Goal: Task Accomplishment & Management: Use online tool/utility

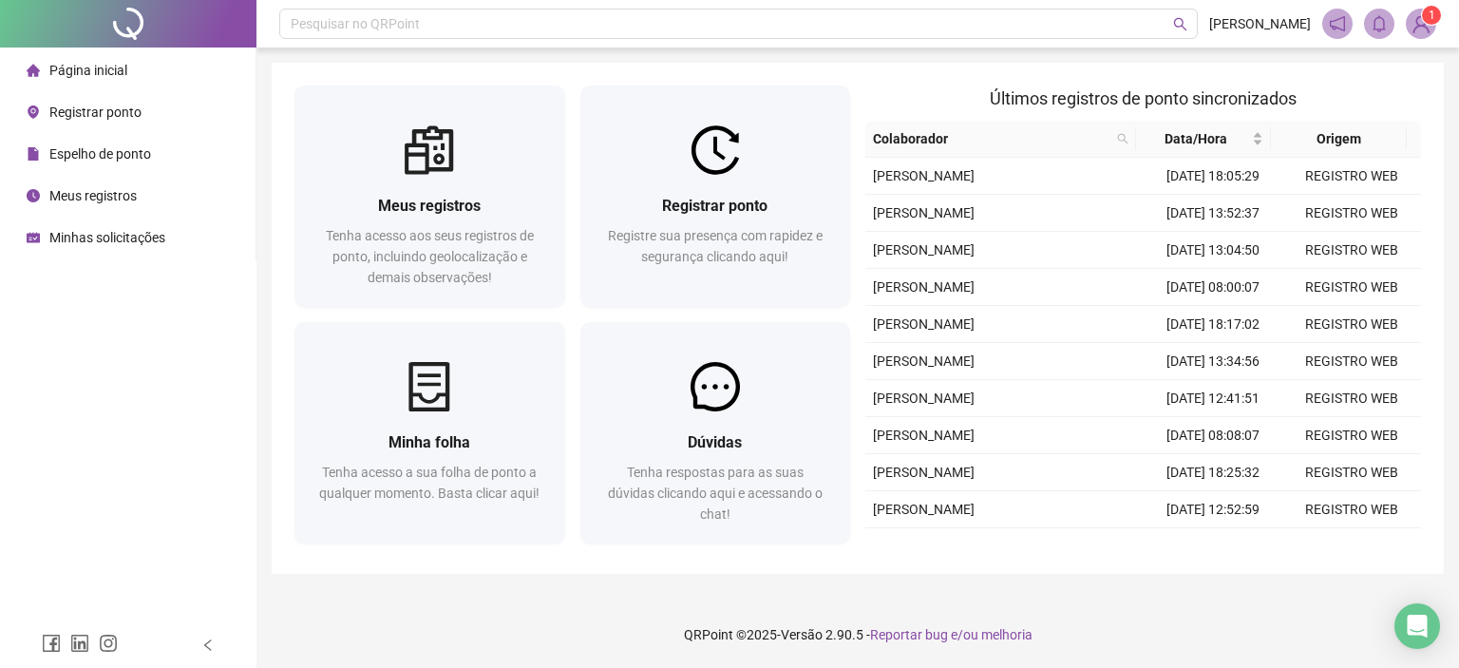
click at [95, 109] on span "Registrar ponto" at bounding box center [95, 112] width 92 height 15
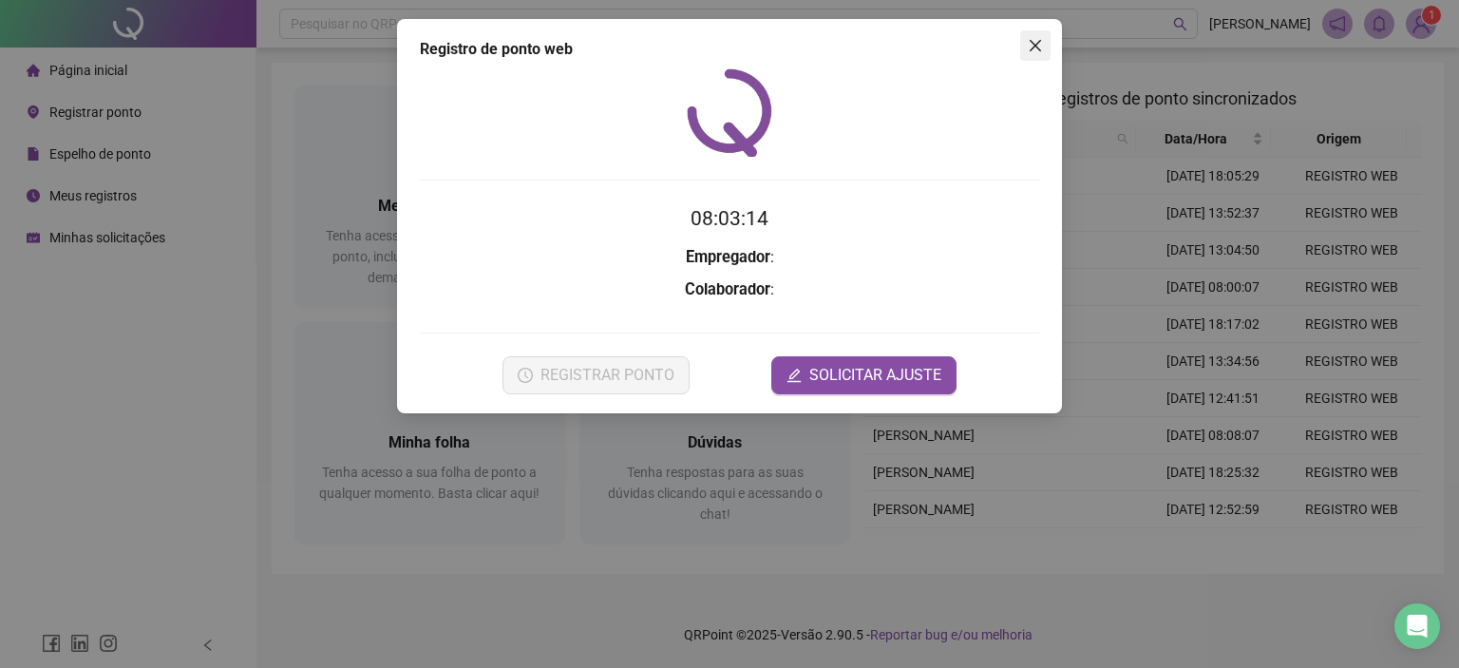
click at [1039, 44] on icon "close" at bounding box center [1035, 45] width 15 height 15
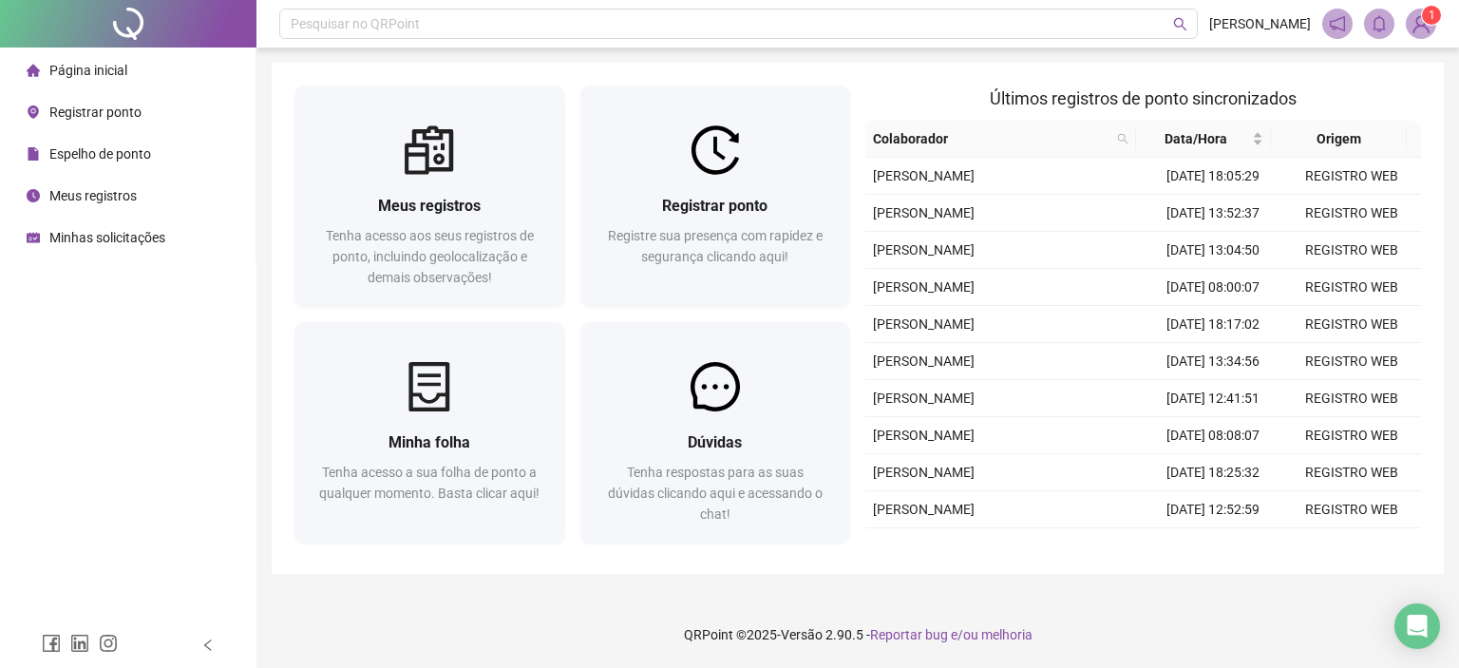
click at [106, 109] on span "Registrar ponto" at bounding box center [95, 112] width 92 height 15
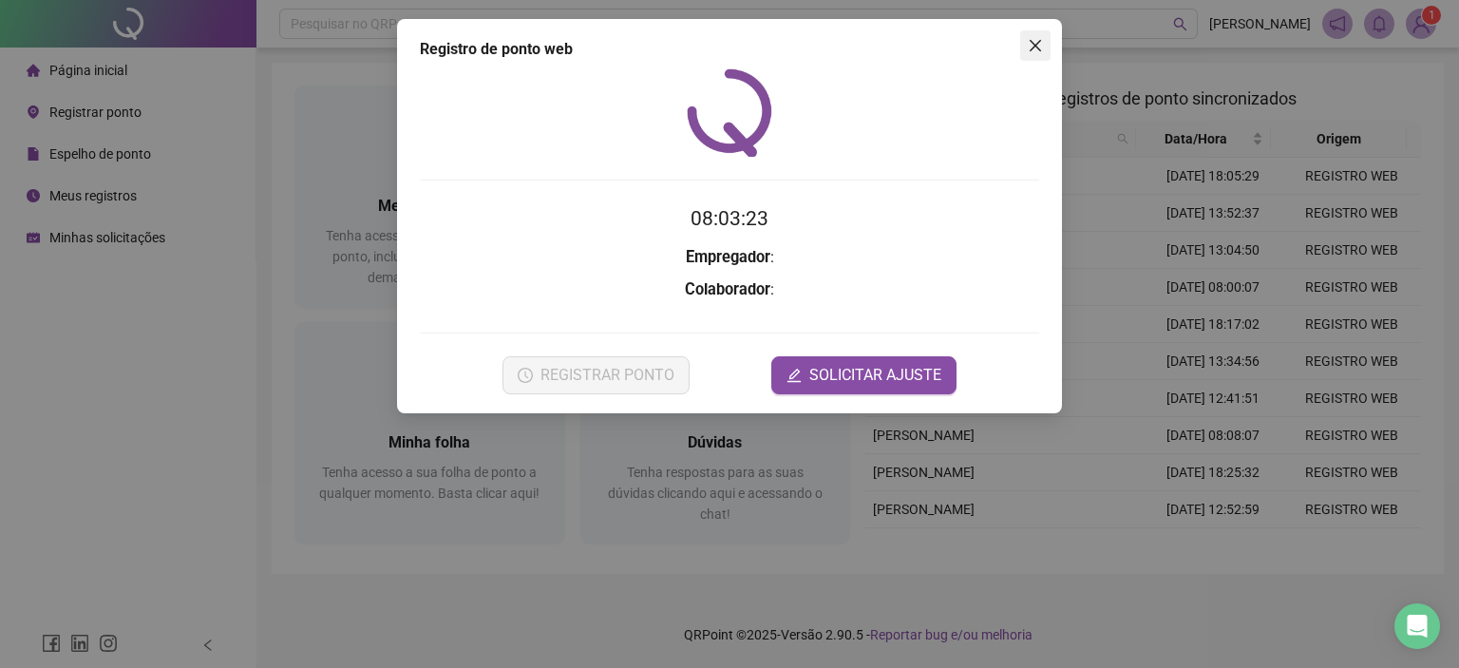
click at [1037, 37] on button "Close" at bounding box center [1035, 45] width 30 height 30
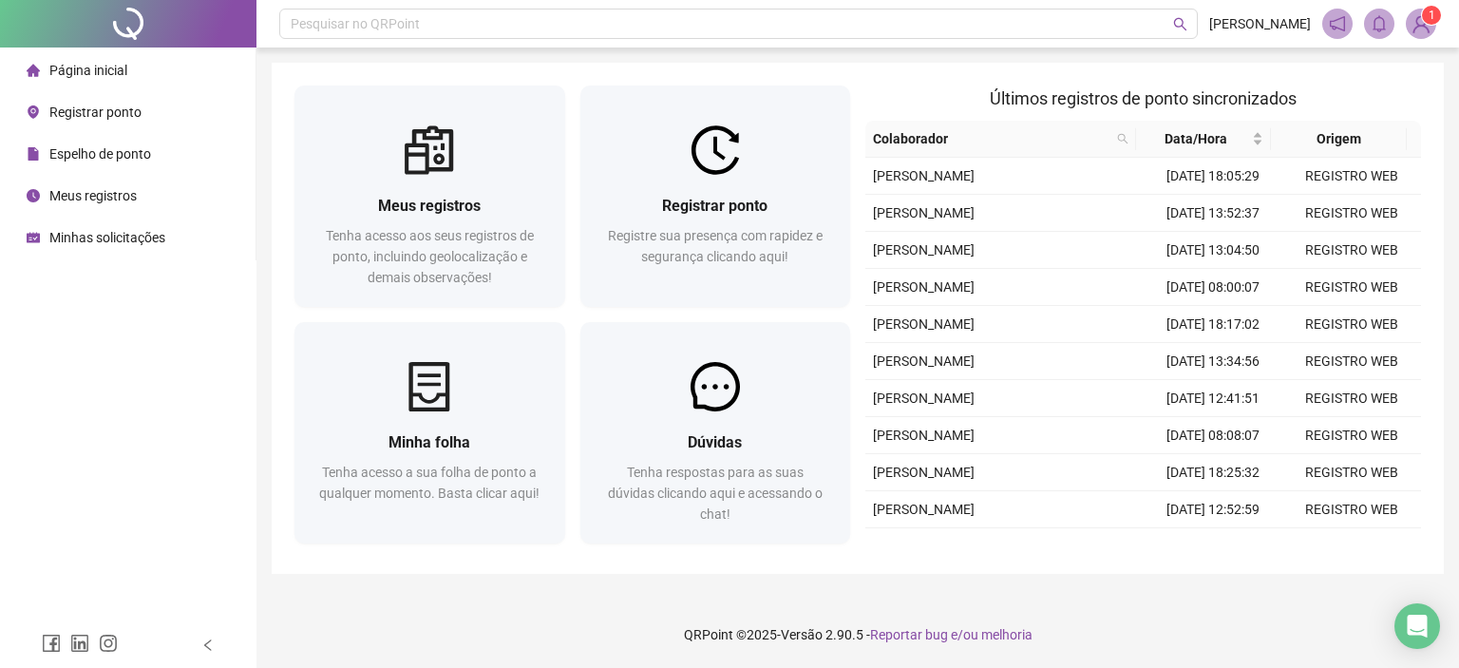
click at [106, 114] on span "Registrar ponto" at bounding box center [95, 112] width 92 height 15
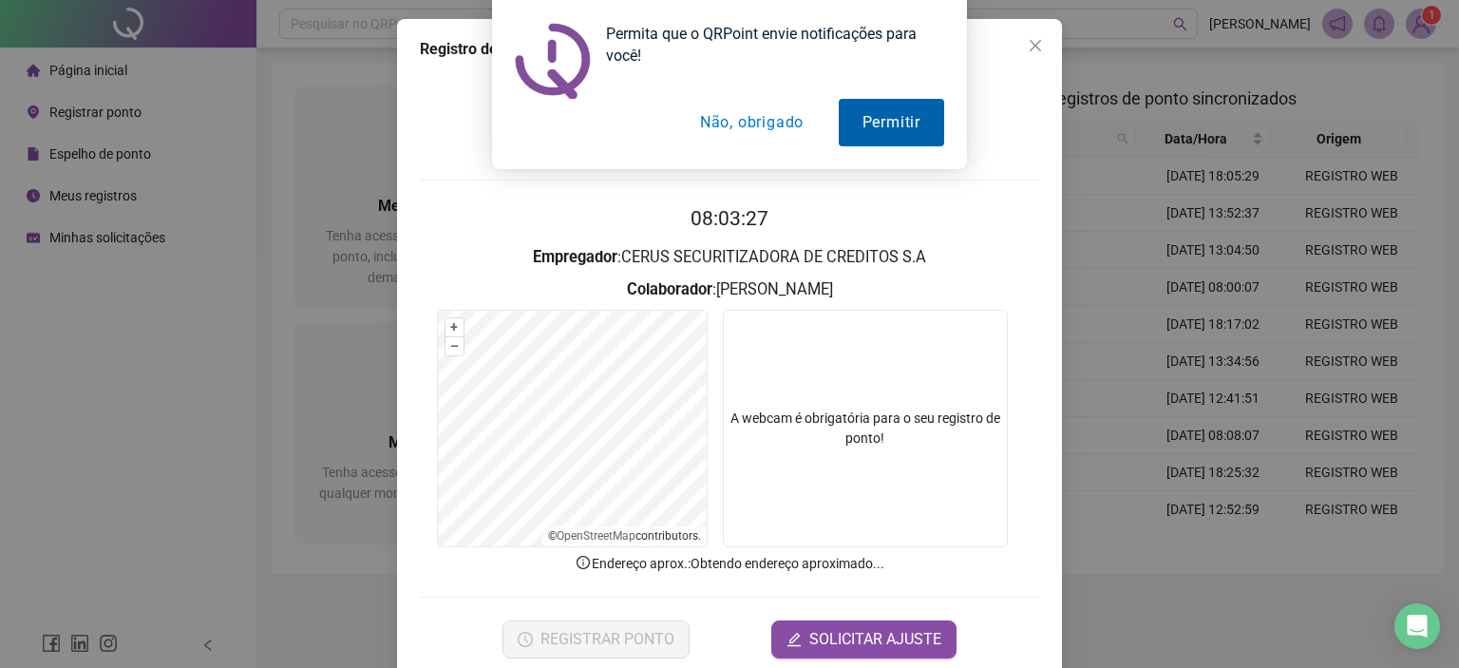
click at [885, 117] on button "Permitir" at bounding box center [891, 123] width 105 height 48
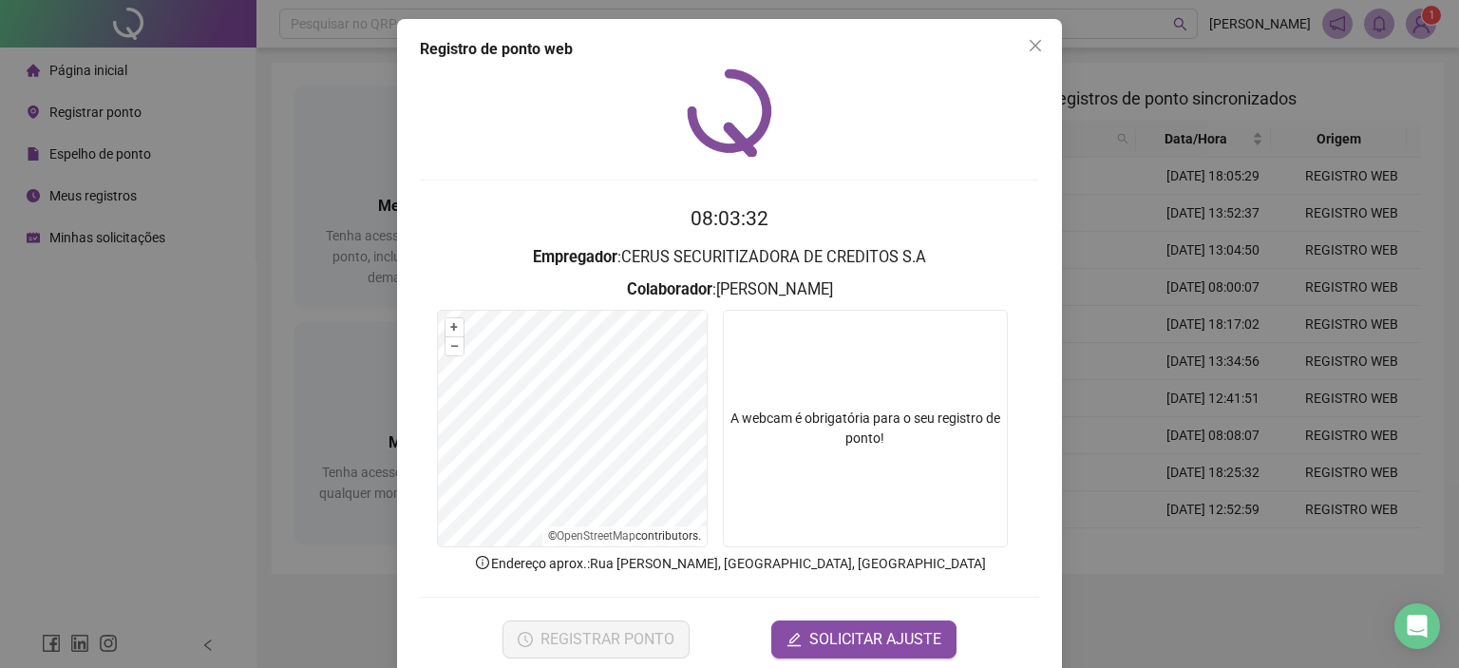
scroll to position [30, 0]
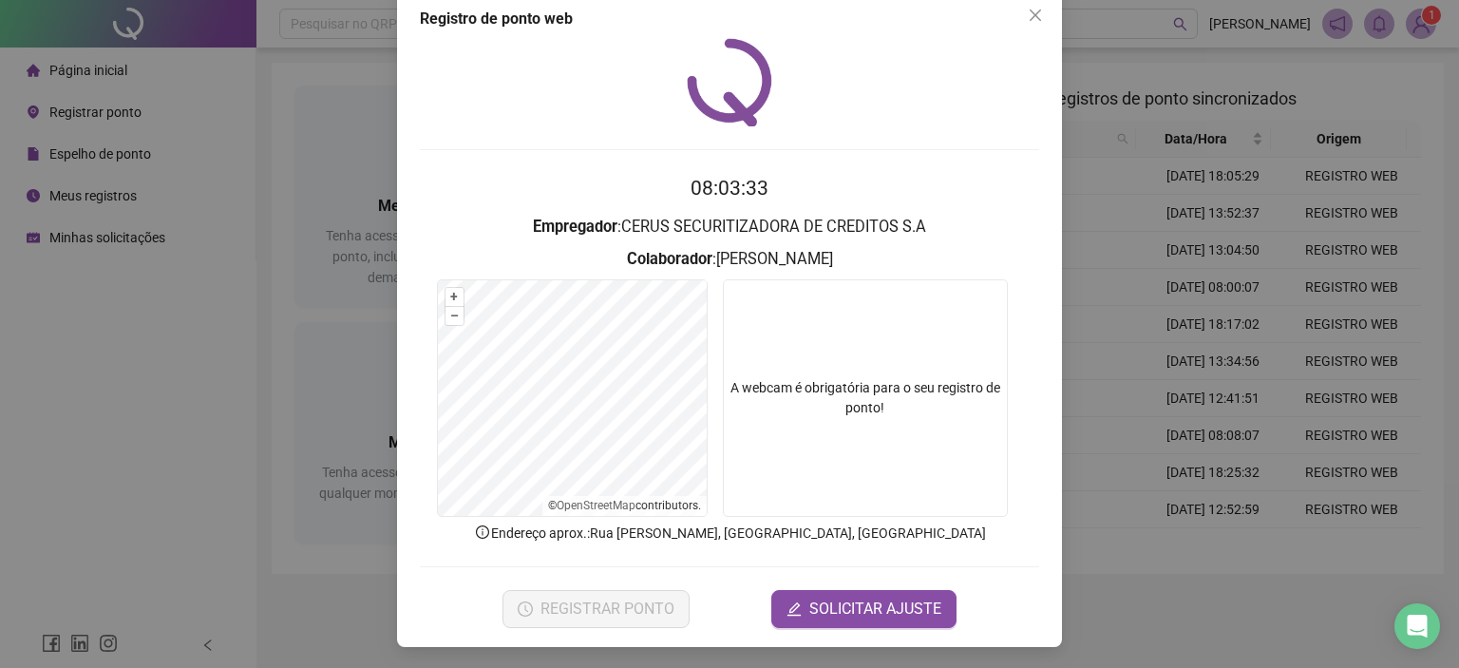
click at [1043, 14] on div "Registro de ponto web 08:03:33 Empregador : CERUS SECURITIZADORA DE CREDITOS S.…" at bounding box center [729, 318] width 665 height 658
click at [1037, 13] on span "Close" at bounding box center [1035, 15] width 30 height 15
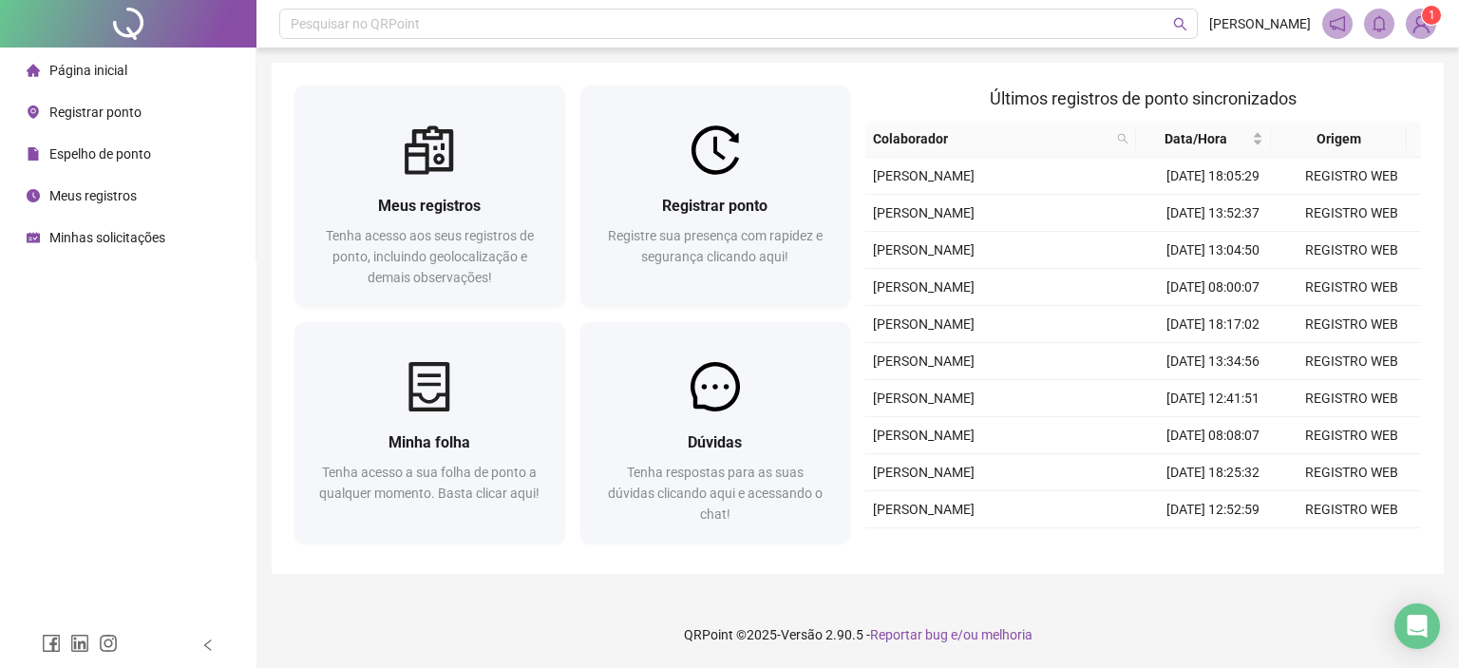
click at [82, 122] on div "Registrar ponto" at bounding box center [84, 112] width 115 height 38
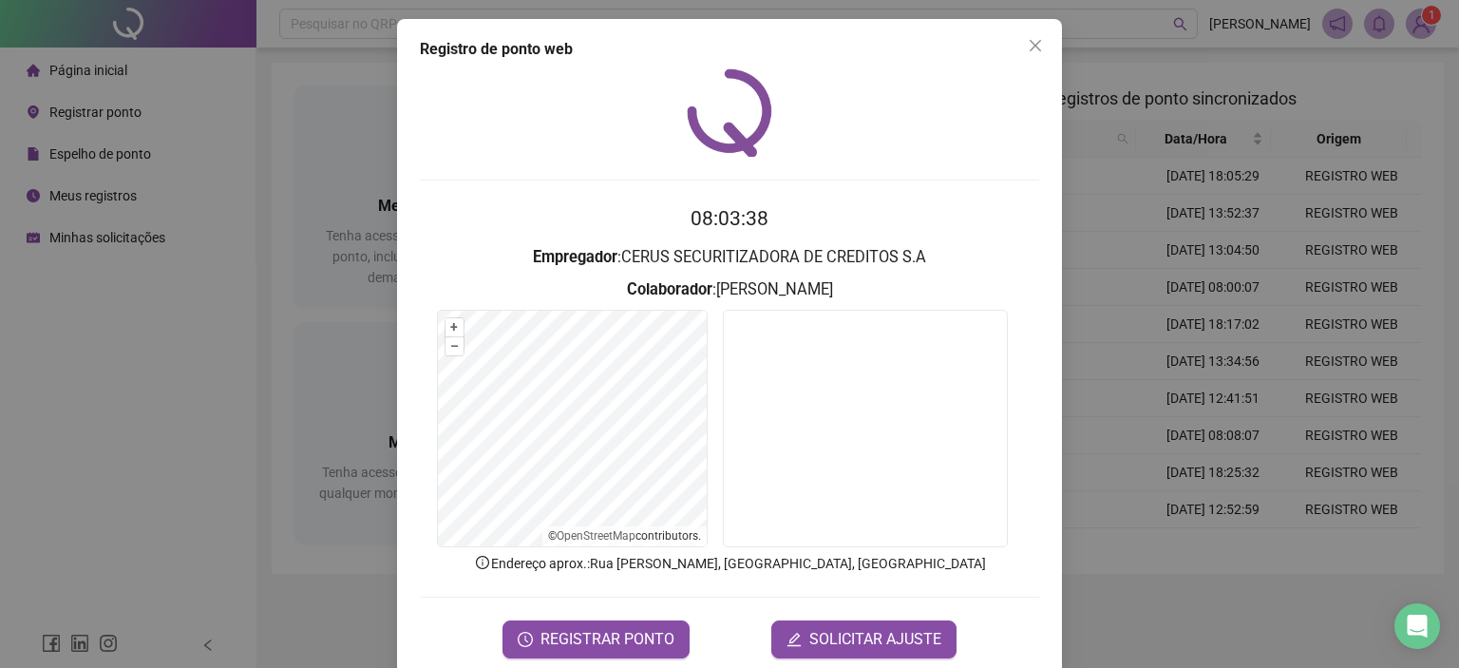
scroll to position [30, 0]
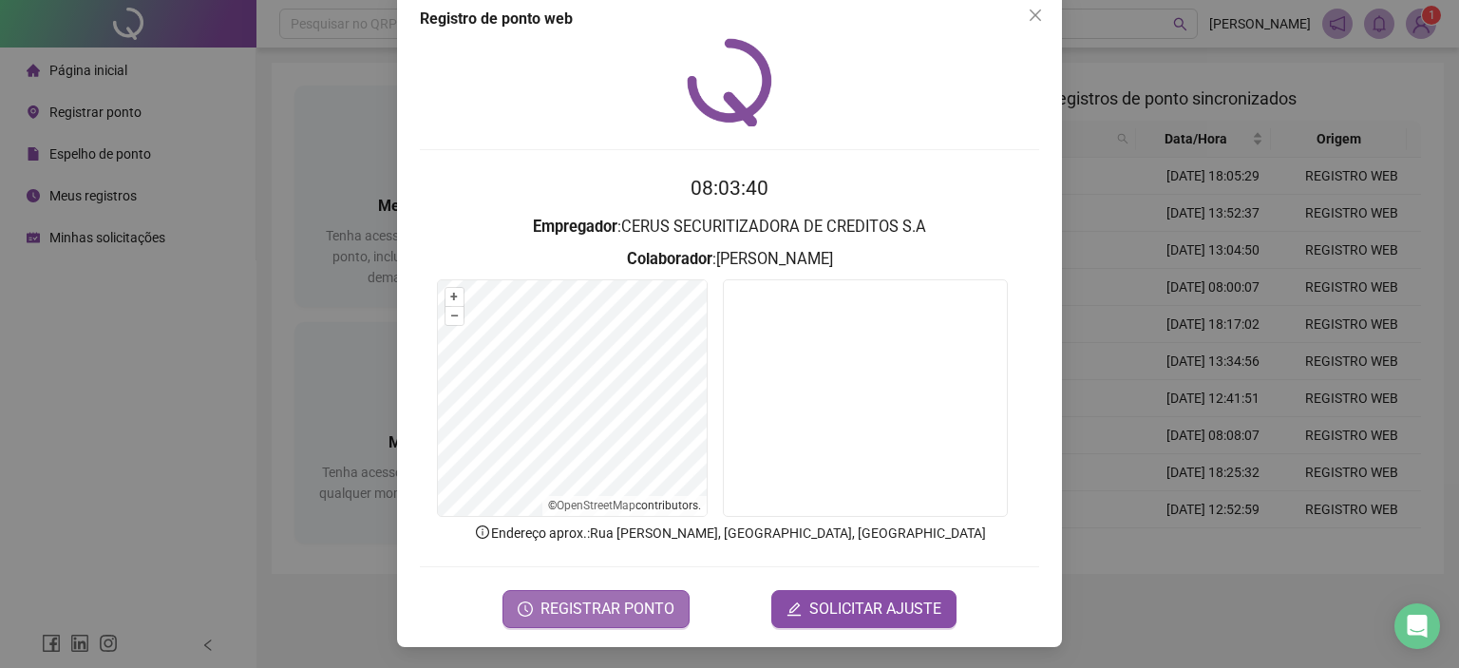
click at [611, 600] on span "REGISTRAR PONTO" at bounding box center [608, 609] width 134 height 23
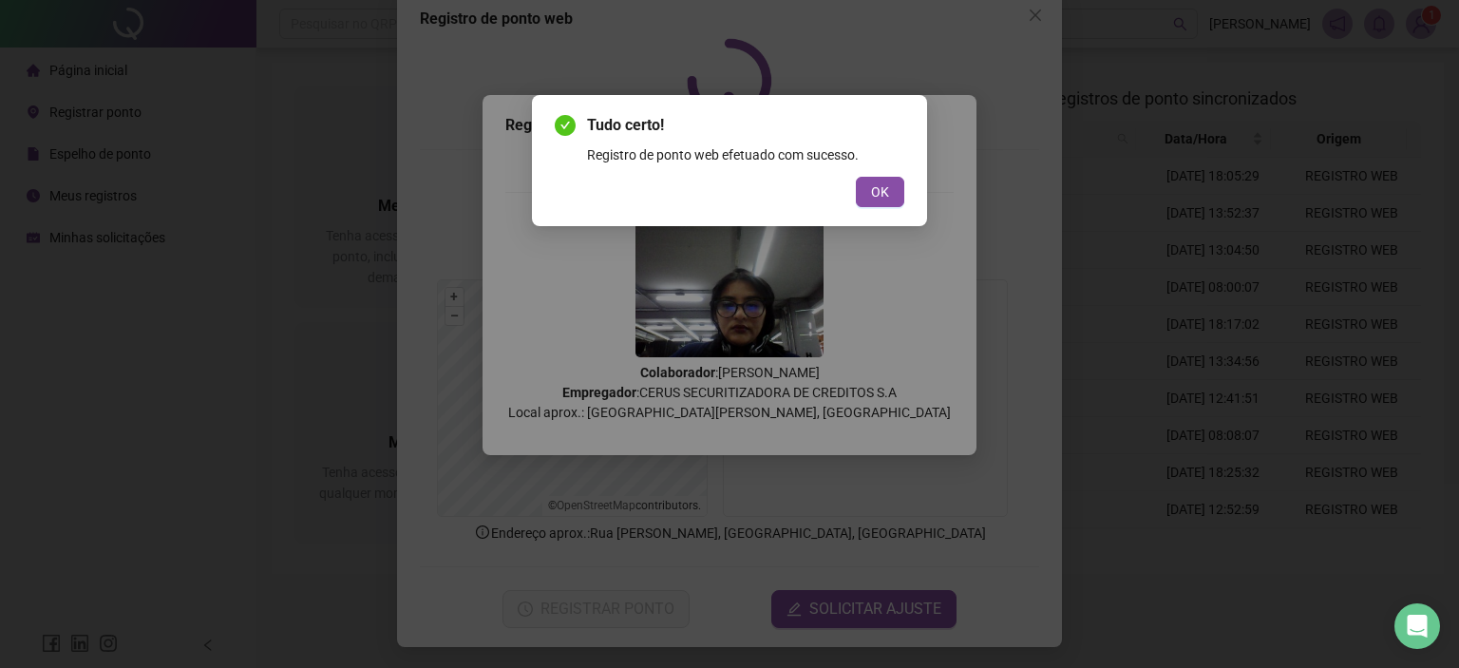
click at [873, 207] on div "Tudo certo! Registro de ponto web efetuado com sucesso. OK" at bounding box center [729, 160] width 395 height 131
click at [889, 181] on button "OK" at bounding box center [880, 192] width 48 height 30
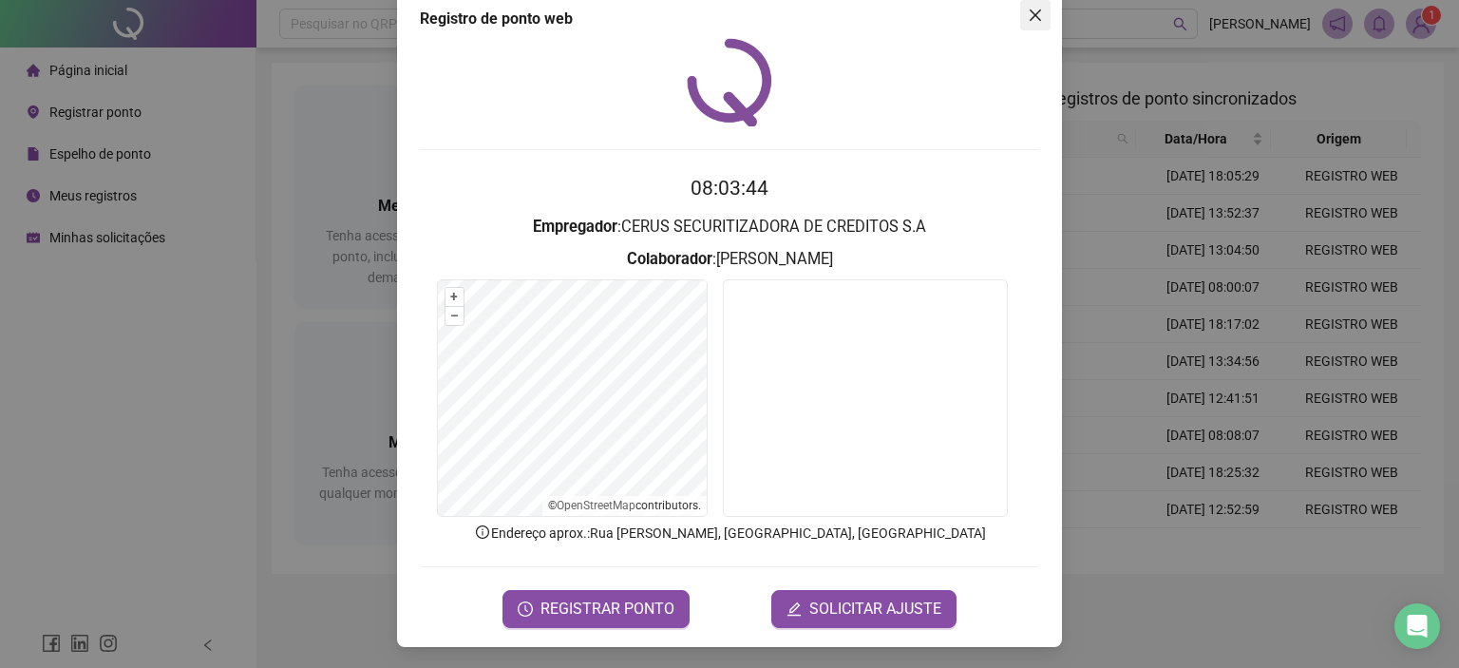
click at [1037, 13] on span "Close" at bounding box center [1035, 15] width 30 height 15
